Goal: Task Accomplishment & Management: Use online tool/utility

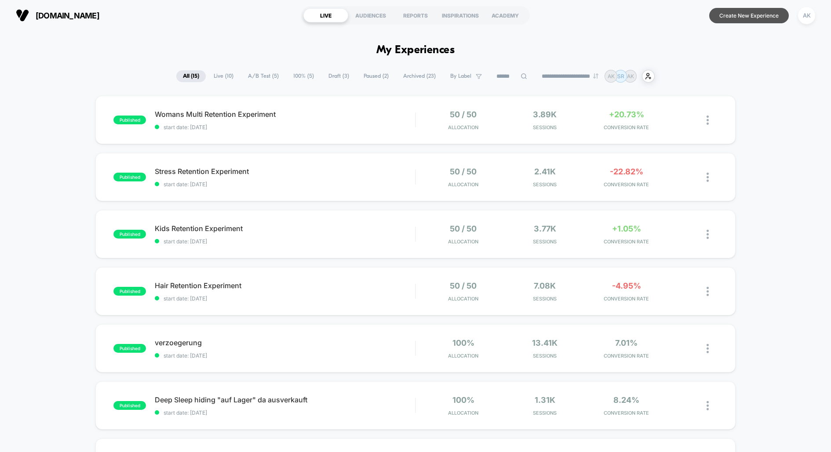
click at [749, 15] on button "Create New Experience" at bounding box center [749, 15] width 80 height 15
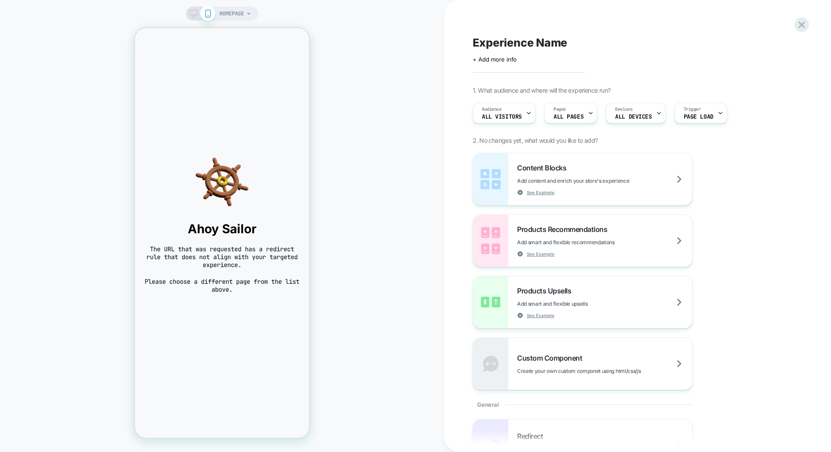
click at [234, 10] on span "HOMEPAGE" at bounding box center [231, 14] width 25 height 14
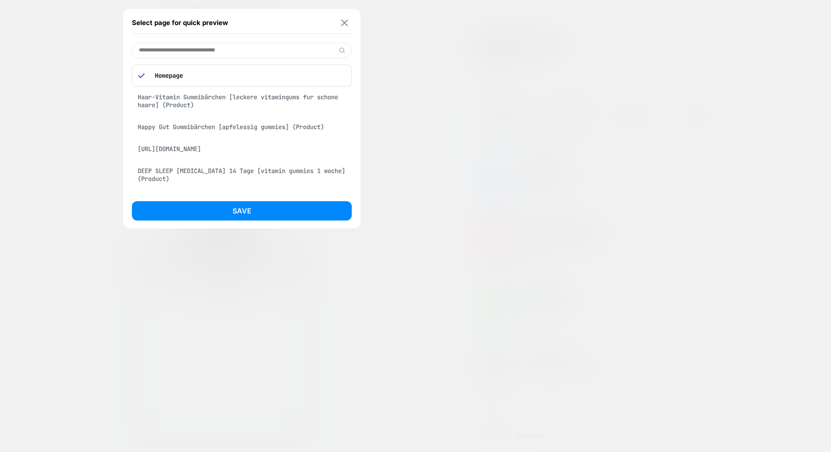
click at [342, 24] on img at bounding box center [344, 22] width 7 height 7
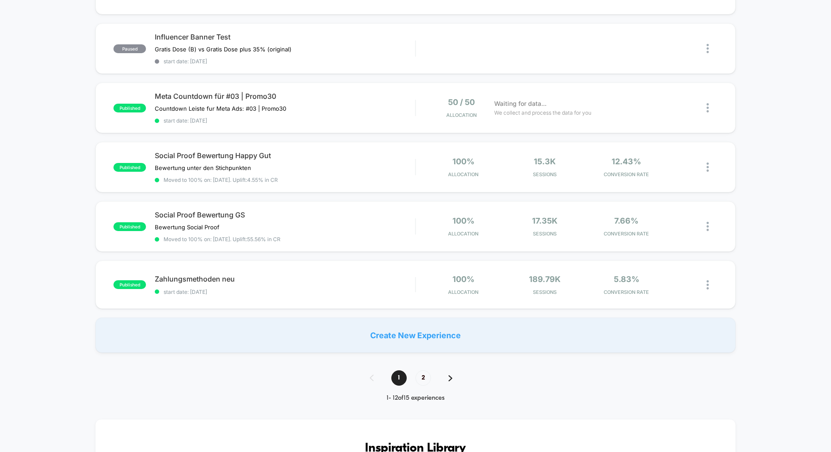
scroll to position [474, 0]
click at [338, 212] on span "Social Proof Bewertung GS" at bounding box center [285, 213] width 260 height 9
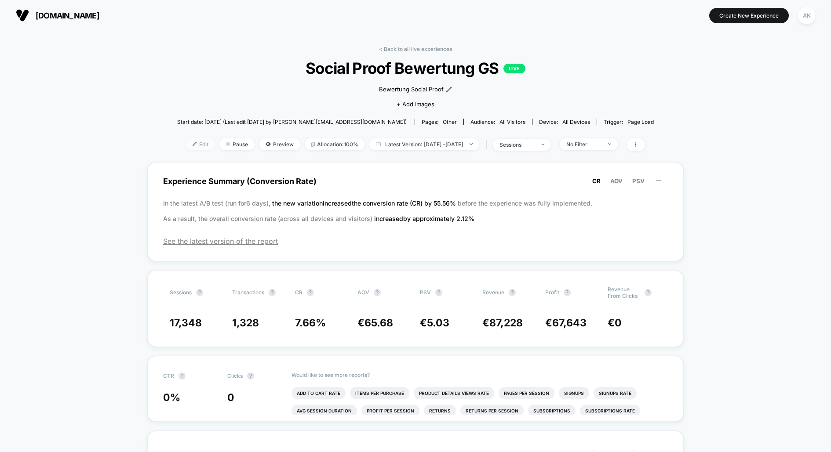
click at [186, 143] on span "Edit" at bounding box center [200, 144] width 29 height 12
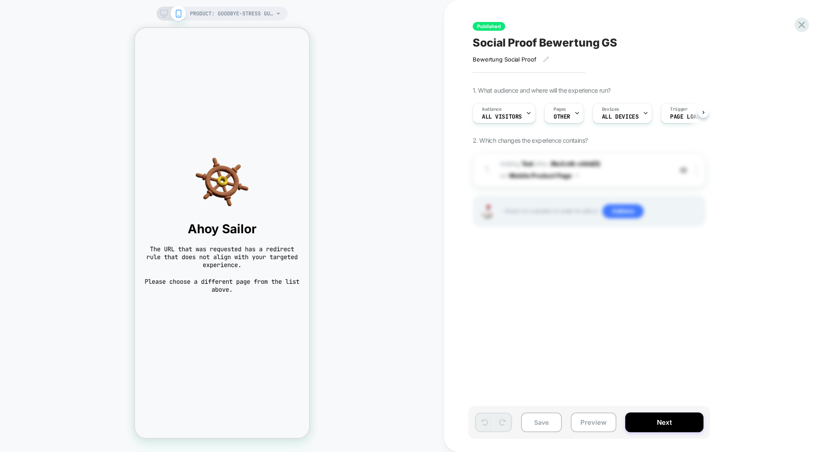
scroll to position [0, 0]
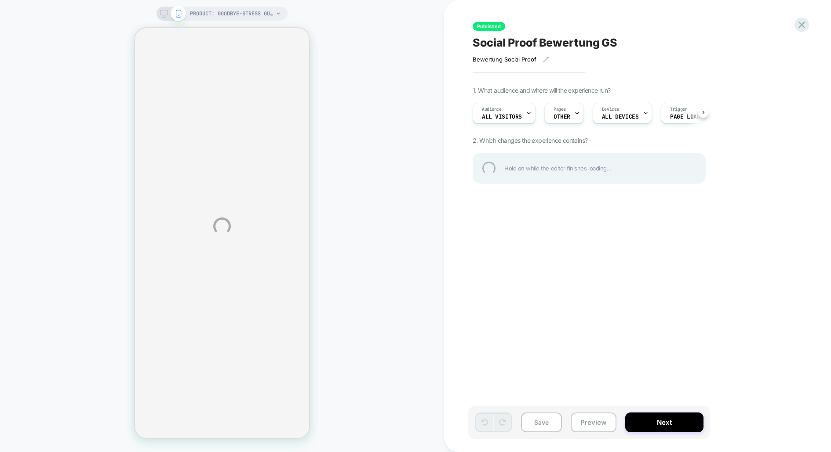
select select "**********"
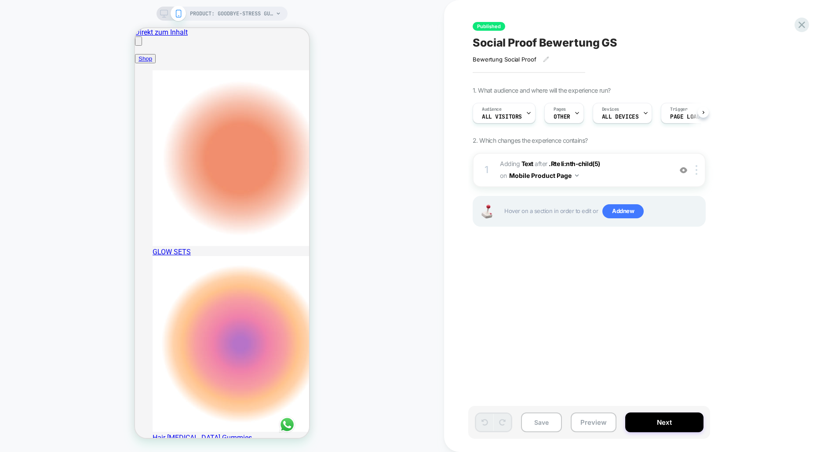
scroll to position [0, 0]
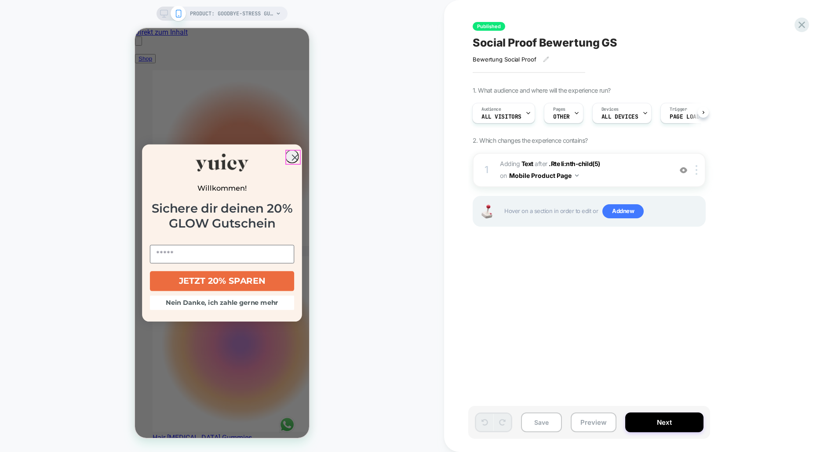
click at [291, 151] on circle "Close dialog" at bounding box center [294, 157] width 13 height 13
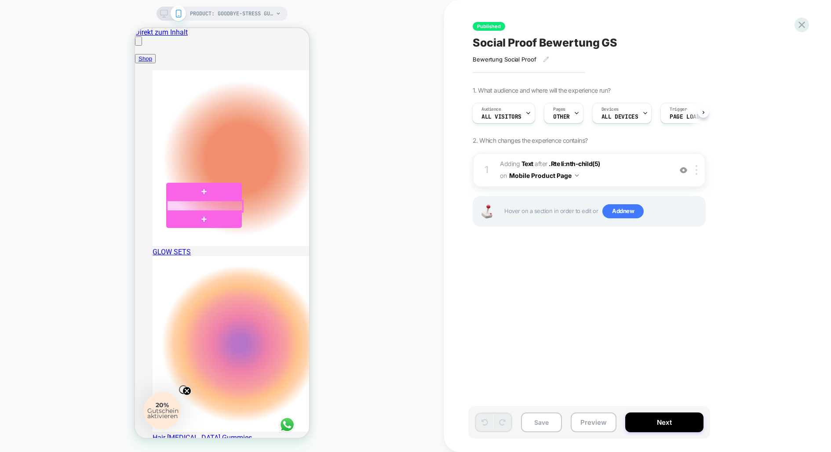
click at [213, 205] on div at bounding box center [205, 206] width 76 height 11
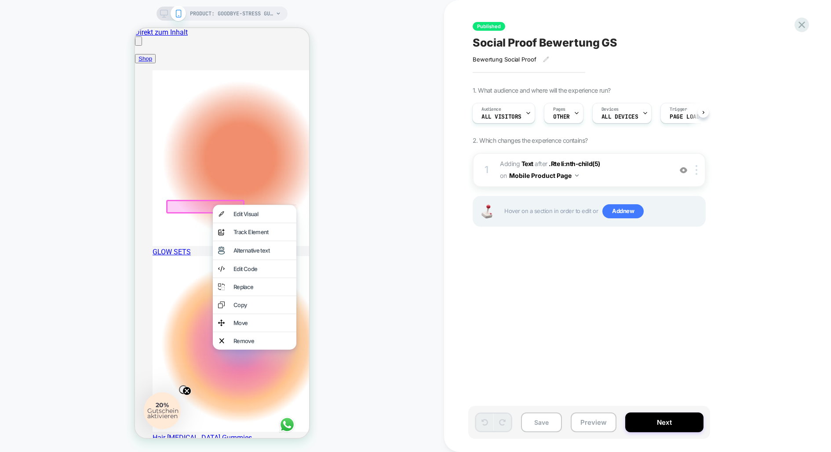
click at [357, 174] on div "PRODUCT: Goodbye-Stress Gummibärchen [gaba gummies] PRODUCT: Goodbye-Stress Gum…" at bounding box center [222, 226] width 444 height 435
click at [300, 36] on div at bounding box center [222, 36] width 174 height 0
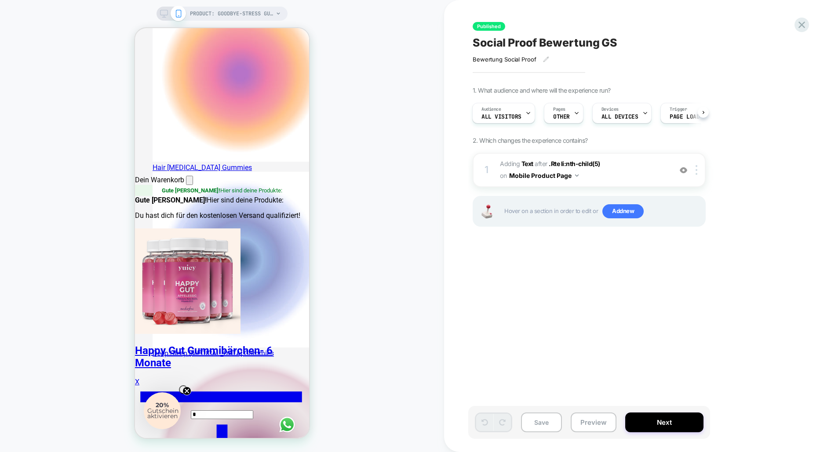
scroll to position [282, 0]
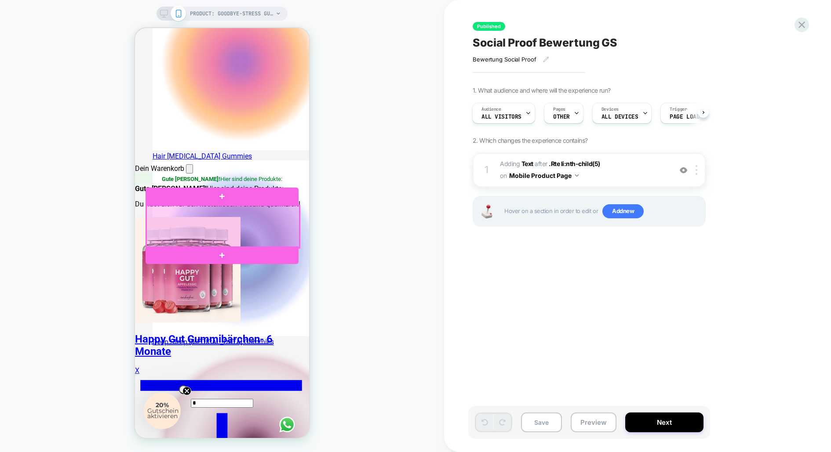
click at [223, 233] on div at bounding box center [222, 227] width 153 height 42
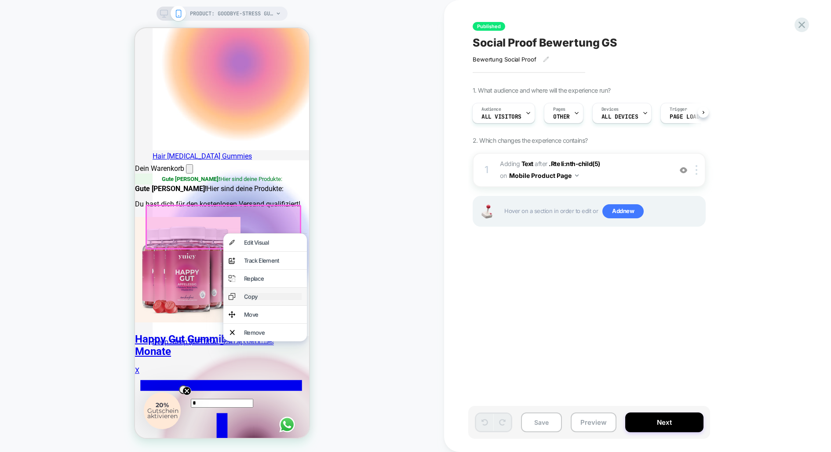
click at [258, 300] on div "Copy" at bounding box center [273, 296] width 58 height 7
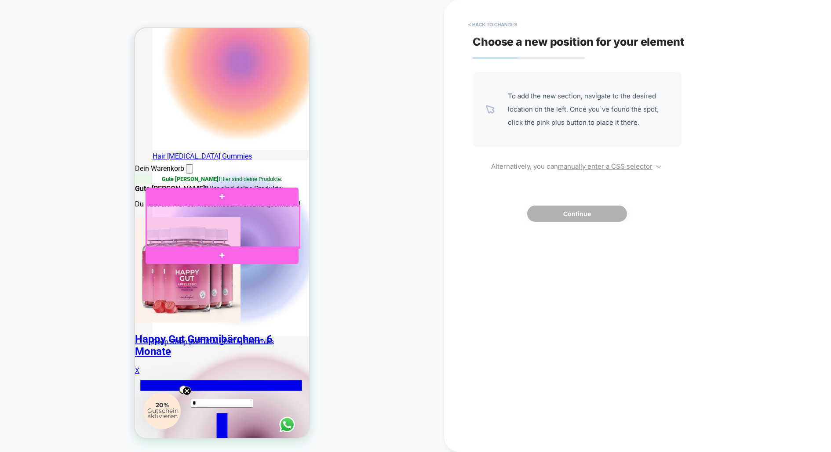
drag, startPoint x: 262, startPoint y: 225, endPoint x: 181, endPoint y: 209, distance: 82.4
click at [181, 209] on div at bounding box center [222, 227] width 153 height 42
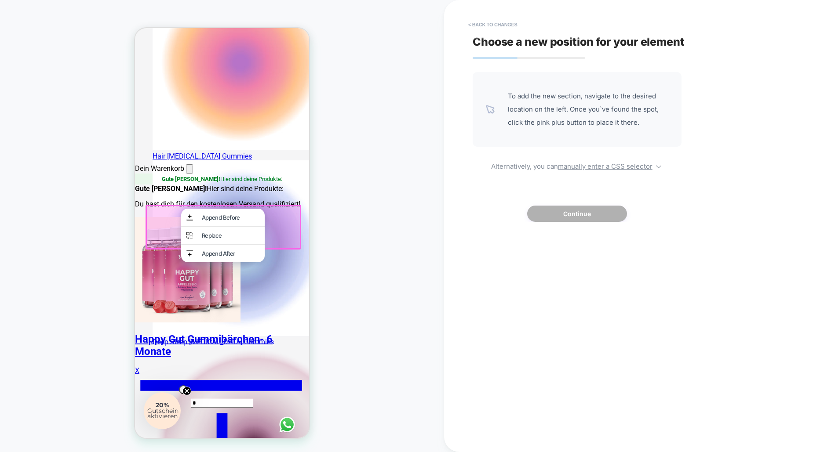
click at [166, 215] on div at bounding box center [221, 226] width 153 height 42
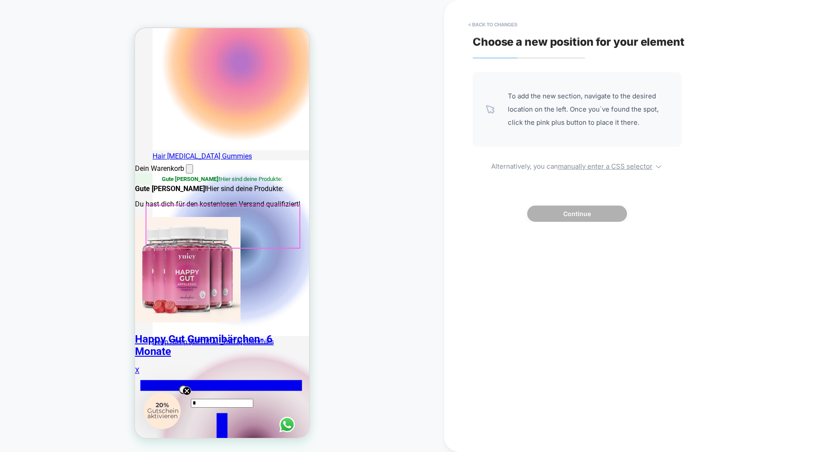
drag, startPoint x: 251, startPoint y: 226, endPoint x: 244, endPoint y: 231, distance: 8.5
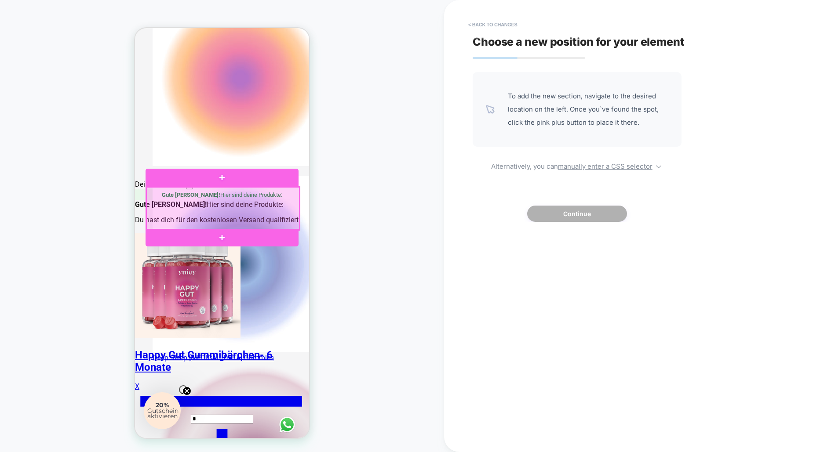
scroll to position [271, 0]
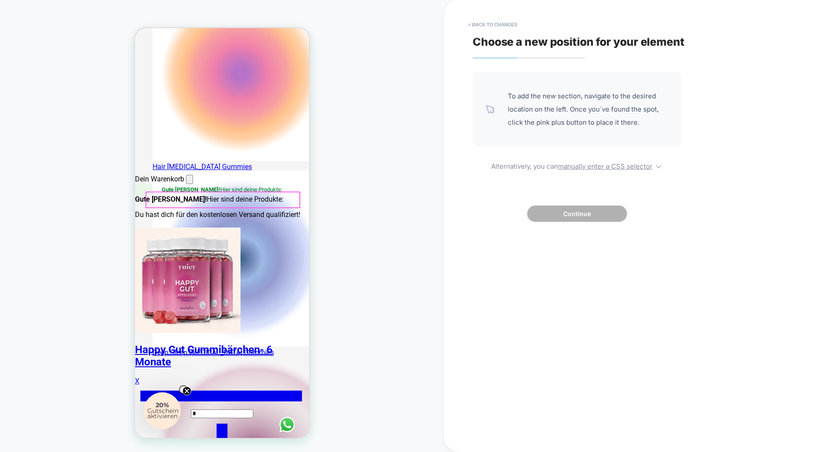
click at [485, 24] on button "< Back to changes" at bounding box center [493, 25] width 58 height 14
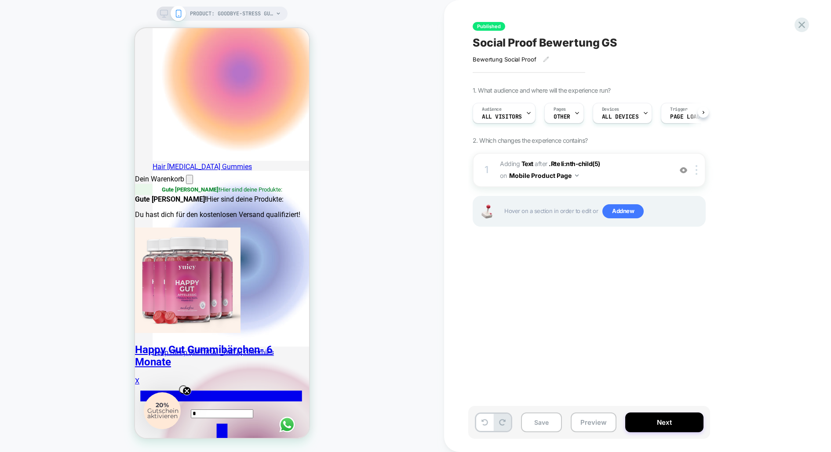
scroll to position [0, 0]
click at [241, 11] on span "PRODUCT: Goodbye-Stress Gummibärchen [gaba gummies]" at bounding box center [232, 14] width 84 height 14
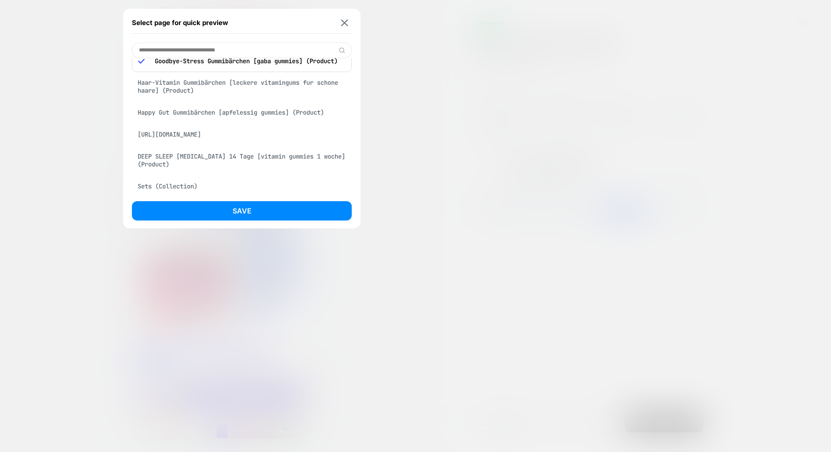
scroll to position [17, 0]
click at [222, 107] on div "Happy Gut Gummibärchen [apfelessig gummies] (Product)" at bounding box center [242, 110] width 220 height 17
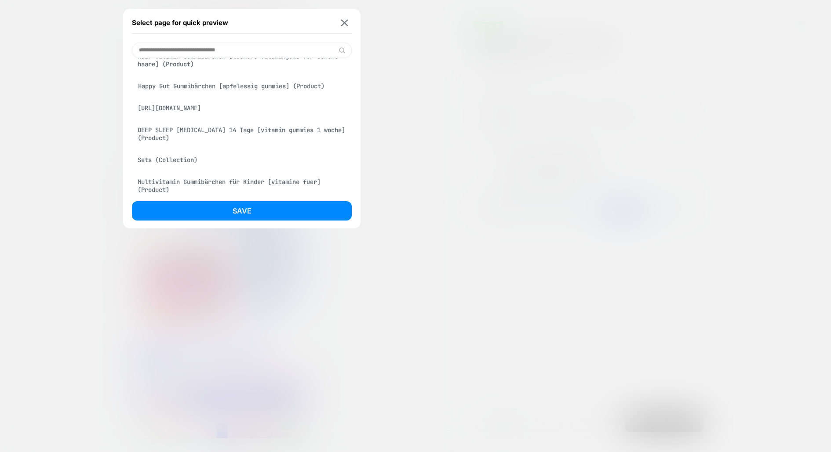
scroll to position [0, 0]
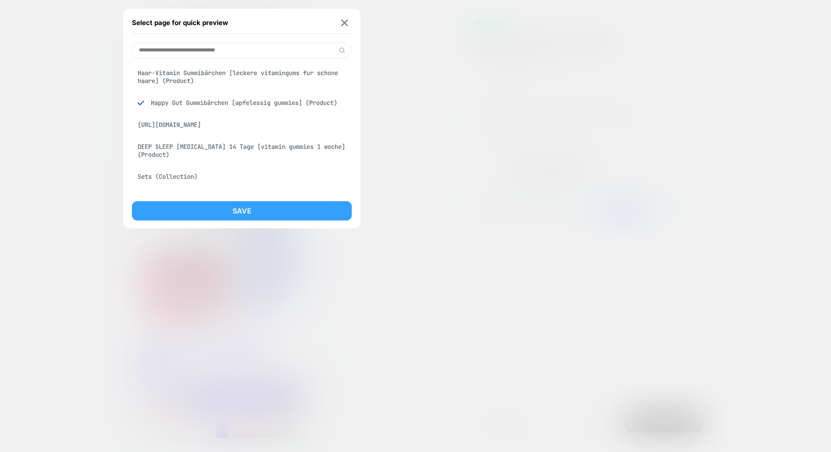
click at [253, 211] on button "Save" at bounding box center [242, 210] width 220 height 19
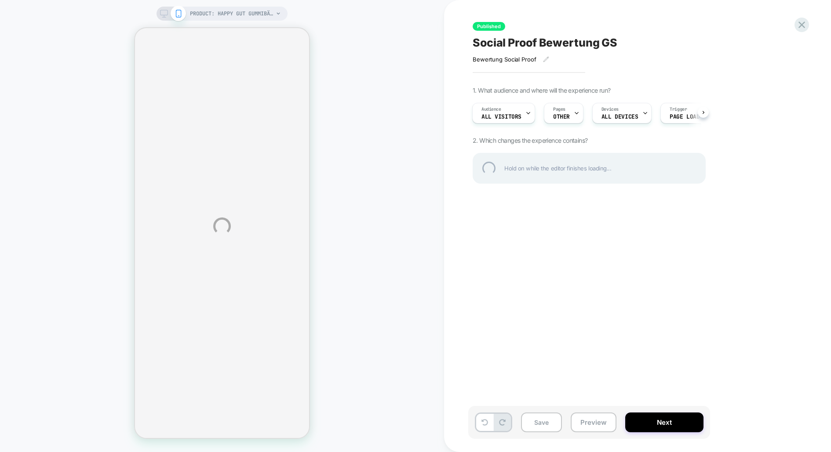
select select "**********"
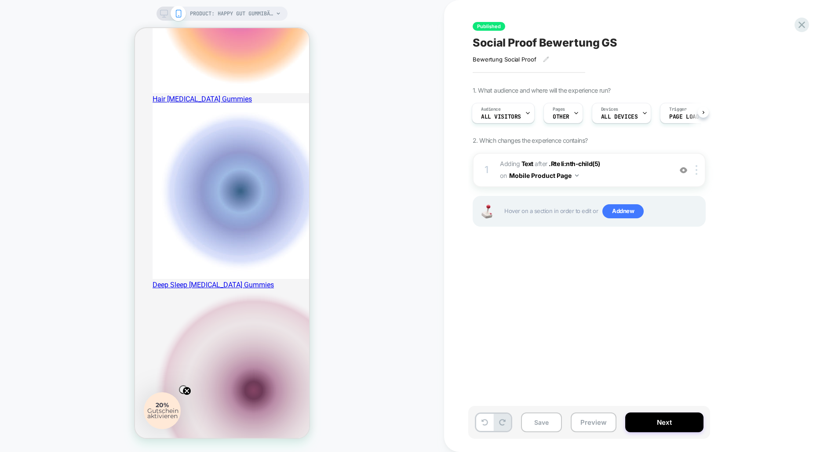
scroll to position [344, 0]
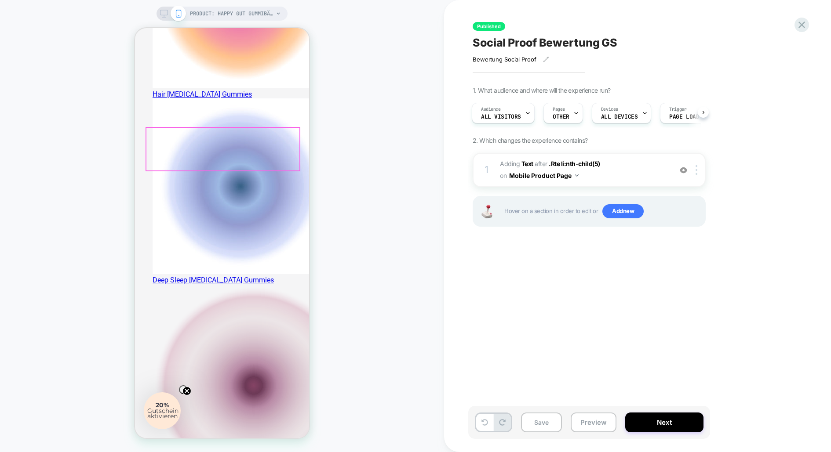
click at [585, 164] on span ".Rte li:nth-child(5)" at bounding box center [574, 163] width 51 height 7
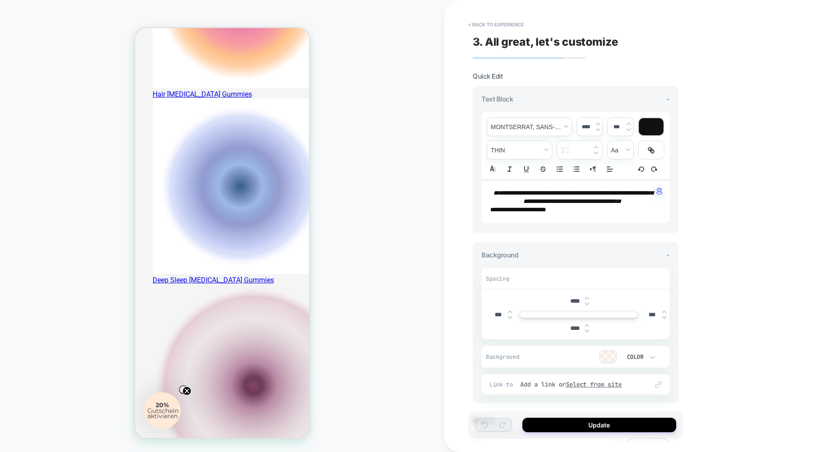
click at [586, 214] on p "**********" at bounding box center [572, 210] width 164 height 8
click at [593, 214] on p "**********" at bounding box center [572, 210] width 164 height 8
type input "****"
drag, startPoint x: 584, startPoint y: 217, endPoint x: 488, endPoint y: 190, distance: 99.9
click at [488, 190] on div "**********" at bounding box center [575, 201] width 188 height 43
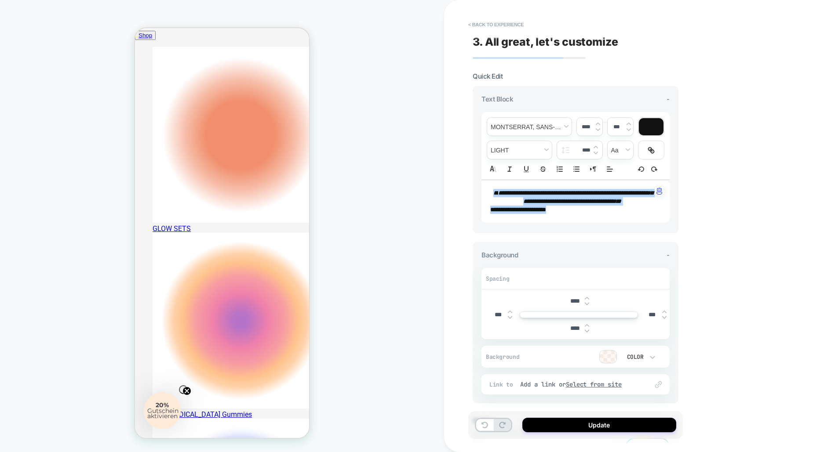
scroll to position [0, 0]
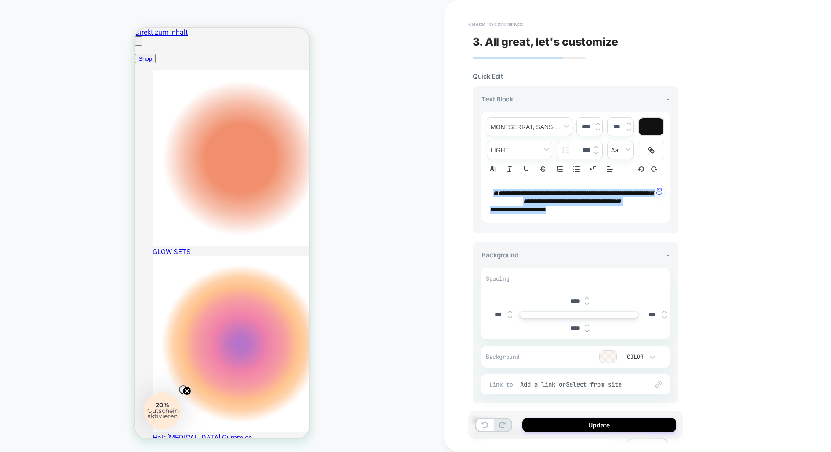
click at [353, 222] on div "PRODUCT: Happy Gut Gummibärchen [apfelessig gummies] PRODUCT: Happy Gut Gummibä…" at bounding box center [222, 226] width 444 height 435
click at [354, 234] on div "PRODUCT: Happy Gut Gummibärchen [apfelessig gummies] PRODUCT: Happy Gut Gummibä…" at bounding box center [222, 226] width 444 height 435
click at [142, 46] on button "Menü schließen" at bounding box center [138, 40] width 7 height 9
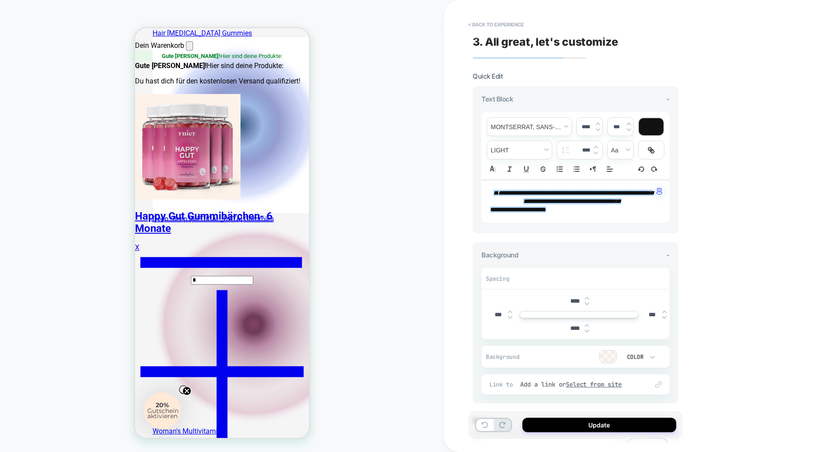
scroll to position [413, 0]
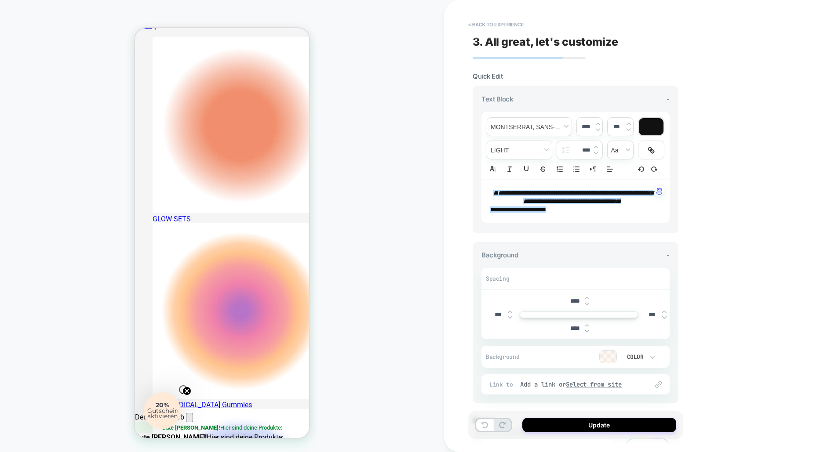
scroll to position [0, 0]
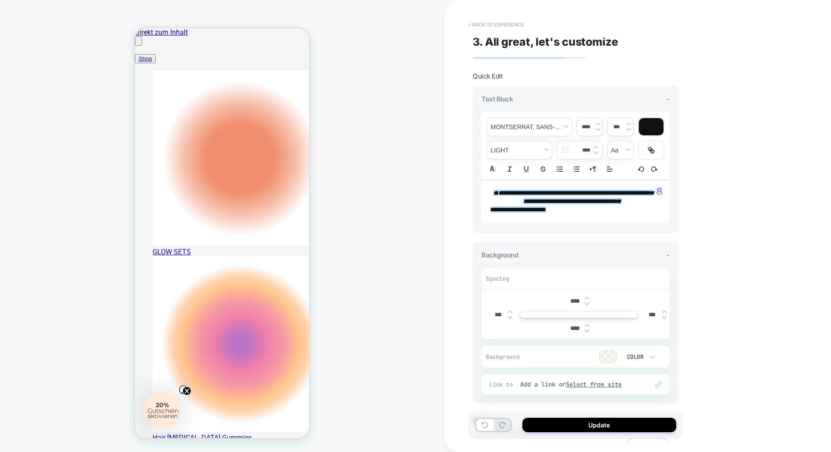
click at [494, 20] on button "< Back to experience" at bounding box center [496, 25] width 64 height 14
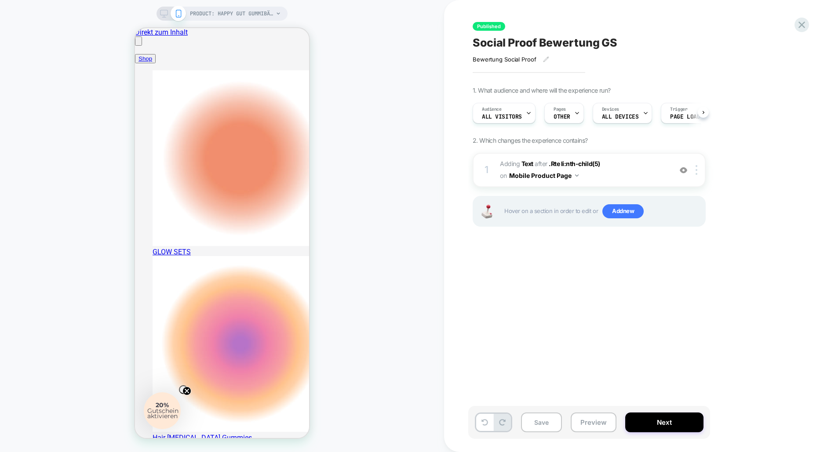
scroll to position [0, 0]
click at [806, 27] on icon at bounding box center [802, 25] width 12 height 12
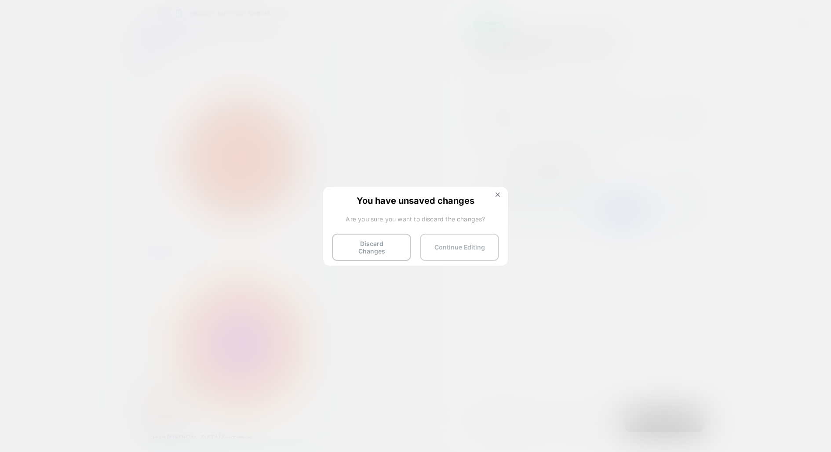
click at [450, 247] on button "Continue Editing" at bounding box center [459, 247] width 79 height 27
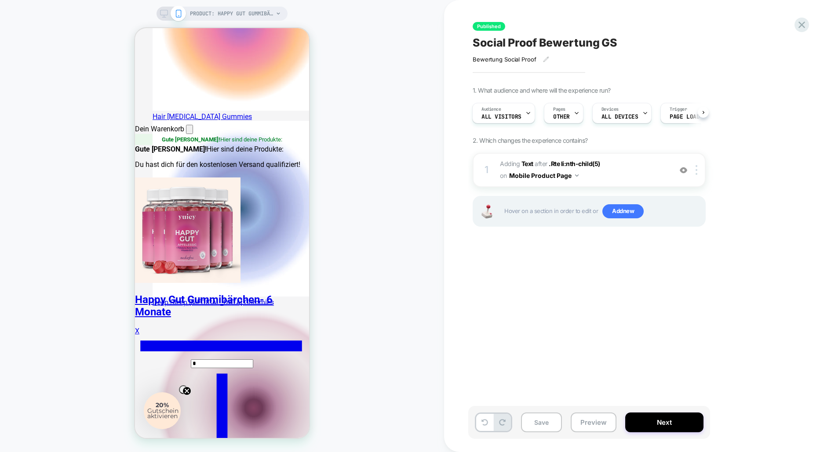
scroll to position [326, 0]
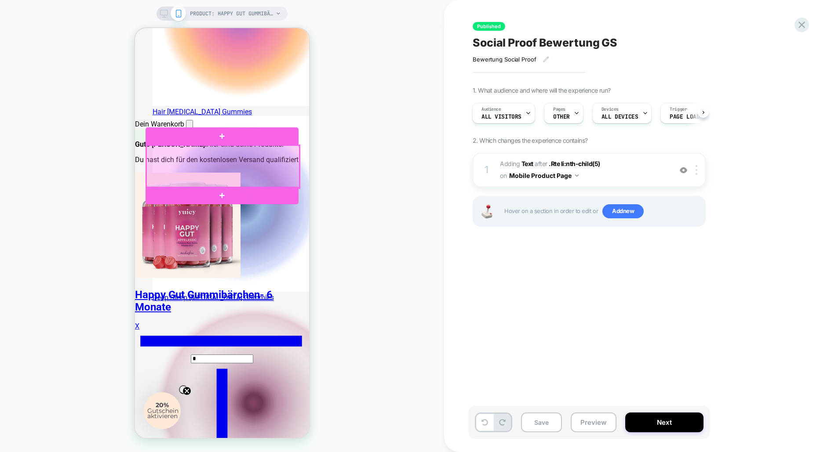
drag, startPoint x: 276, startPoint y: 166, endPoint x: 205, endPoint y: 149, distance: 72.3
click at [205, 149] on div at bounding box center [222, 166] width 153 height 43
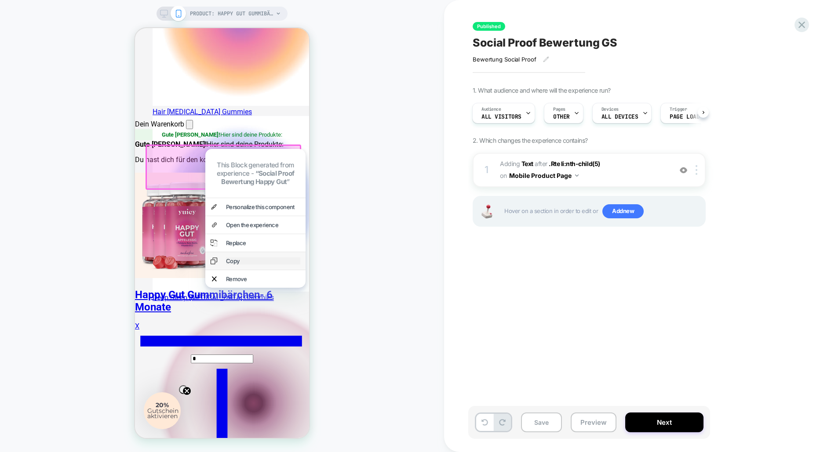
click at [237, 265] on div "Copy" at bounding box center [263, 261] width 74 height 7
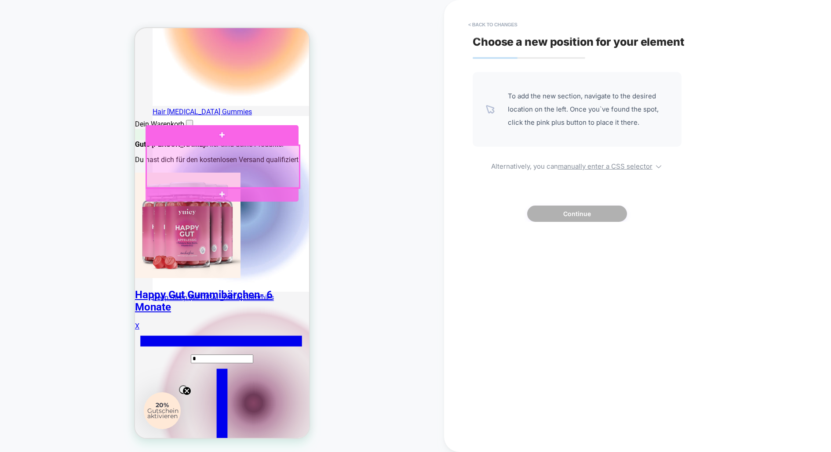
click at [236, 160] on div at bounding box center [222, 166] width 153 height 43
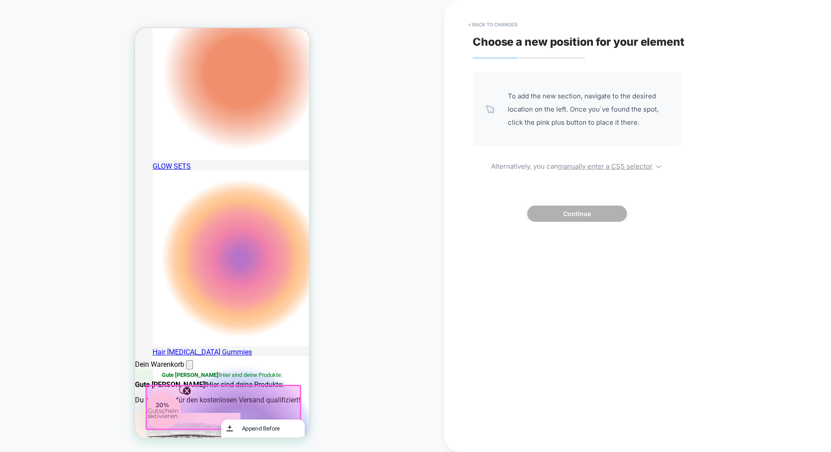
scroll to position [0, 0]
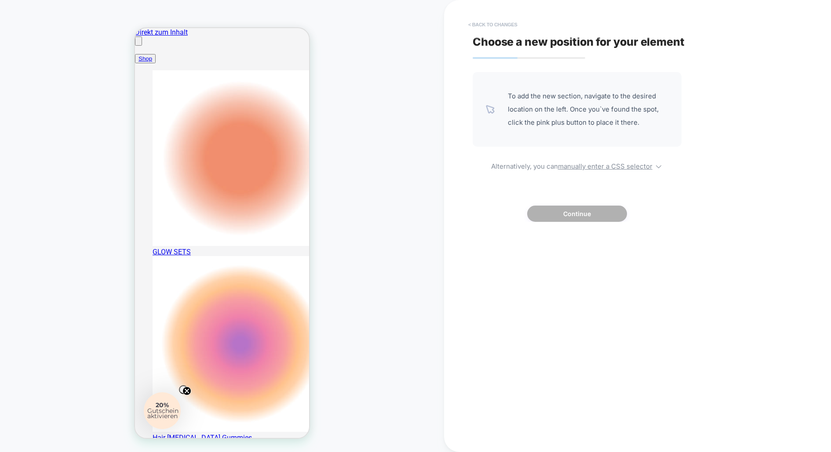
click at [480, 21] on button "< Back to changes" at bounding box center [493, 25] width 58 height 14
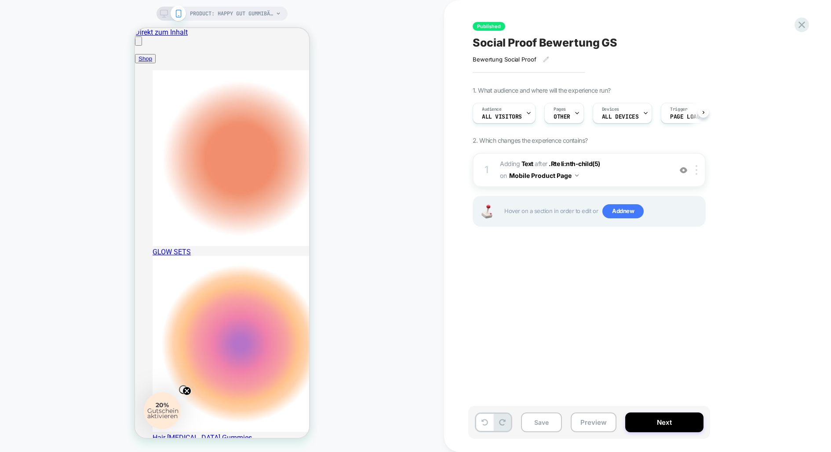
scroll to position [0, 0]
click at [528, 166] on b "Text" at bounding box center [527, 163] width 12 height 7
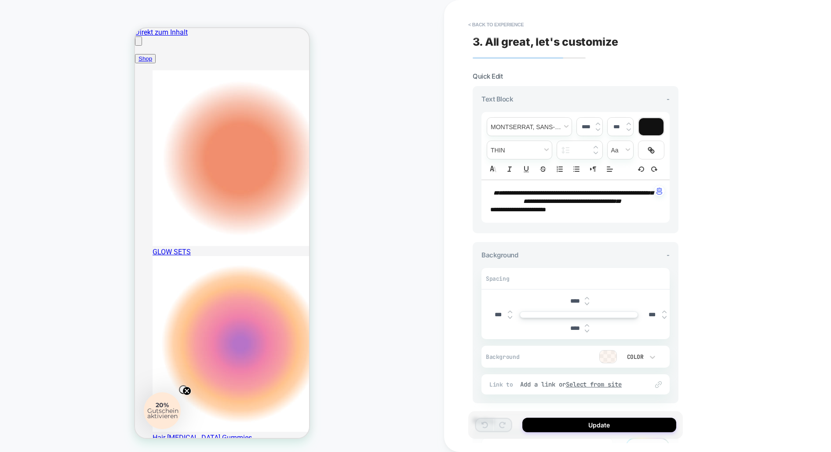
click at [649, 364] on div at bounding box center [652, 357] width 9 height 15
click at [645, 364] on div at bounding box center [415, 226] width 831 height 452
click at [609, 363] on div at bounding box center [608, 357] width 17 height 12
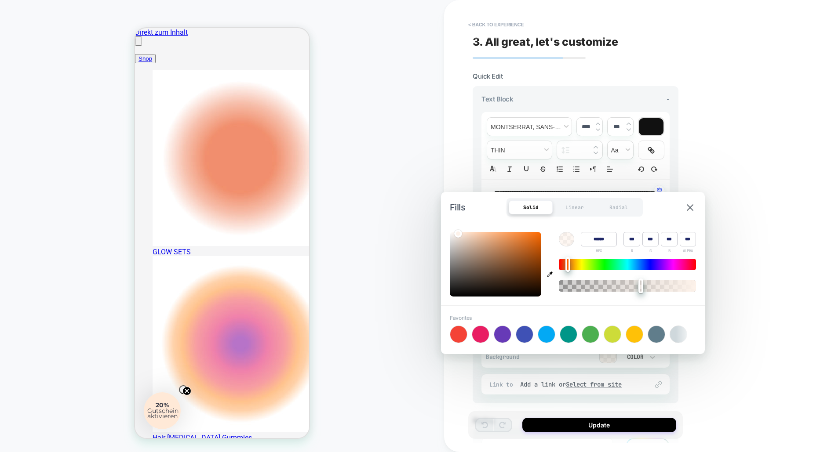
click at [609, 363] on div at bounding box center [608, 357] width 17 height 12
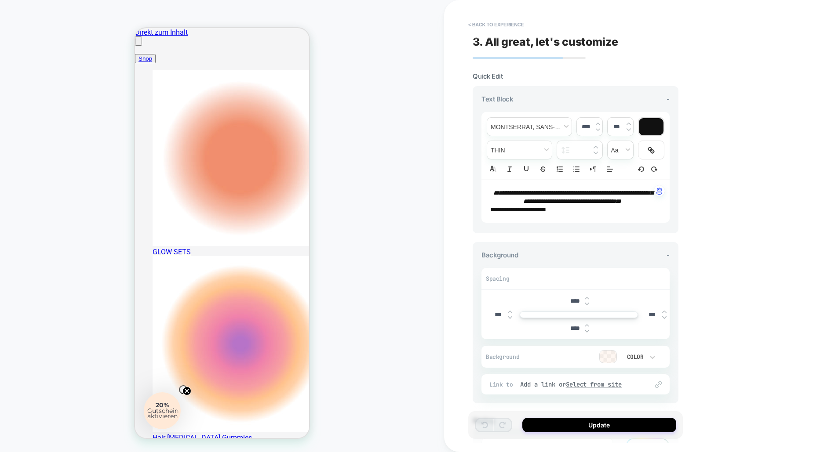
click at [609, 363] on div at bounding box center [608, 357] width 17 height 12
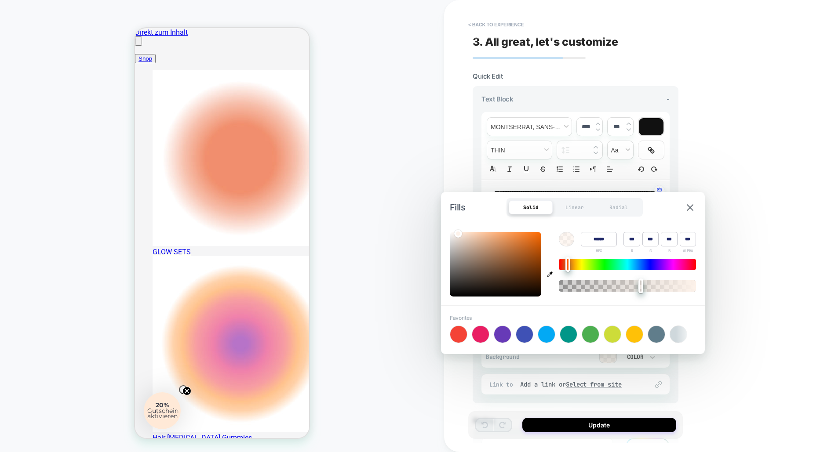
drag, startPoint x: 611, startPoint y: 234, endPoint x: 622, endPoint y: 242, distance: 13.8
click at [622, 242] on div "Color ****** HEX *** R *** G *** B *** ALPHA" at bounding box center [627, 243] width 137 height 22
click at [501, 19] on button "< Back to experience" at bounding box center [496, 25] width 64 height 14
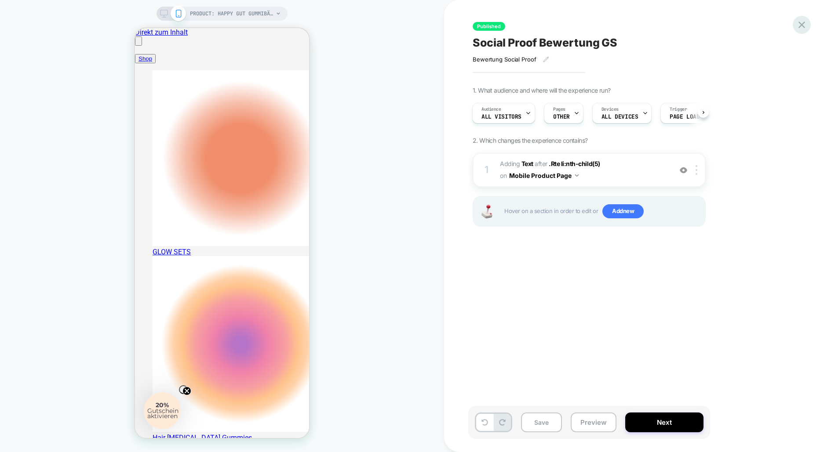
click at [804, 29] on icon at bounding box center [802, 25] width 12 height 12
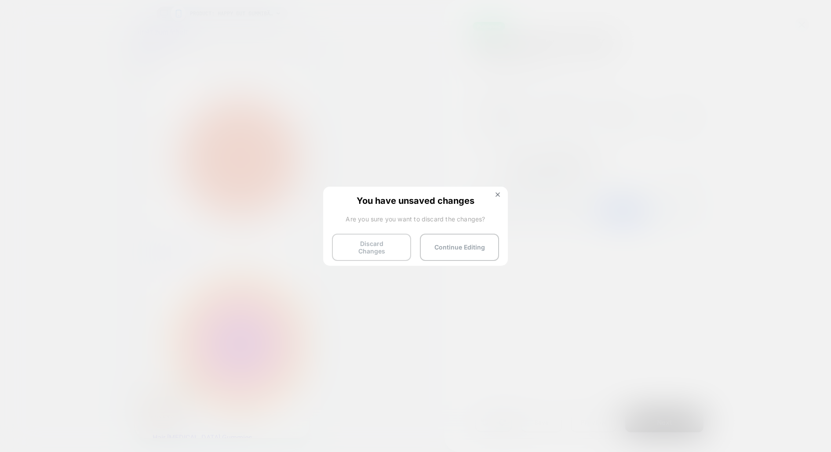
click at [395, 237] on button "Discard Changes" at bounding box center [371, 247] width 79 height 27
